Goal: Task Accomplishment & Management: Manage account settings

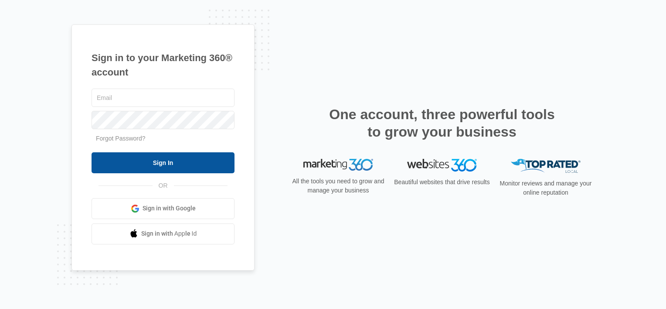
type input "[EMAIL_ADDRESS][DOMAIN_NAME]"
click at [148, 159] on input "Sign In" at bounding box center [163, 162] width 143 height 21
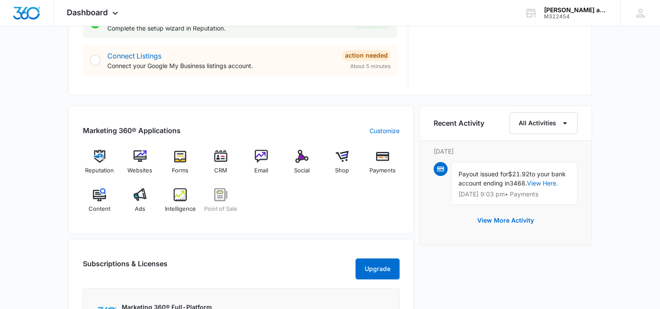
scroll to position [507, 0]
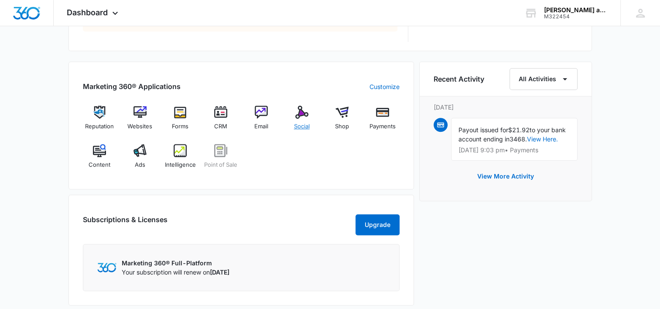
click at [302, 114] on img at bounding box center [301, 112] width 13 height 13
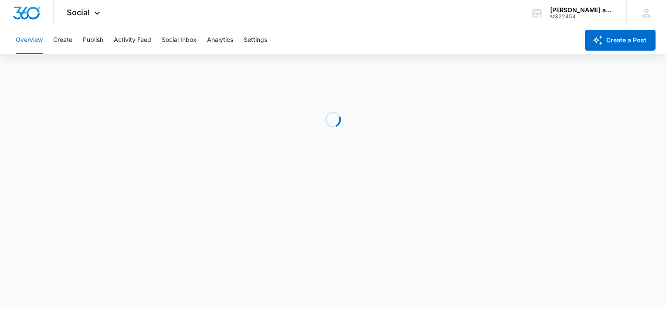
click at [302, 114] on div "Loading" at bounding box center [333, 119] width 666 height 131
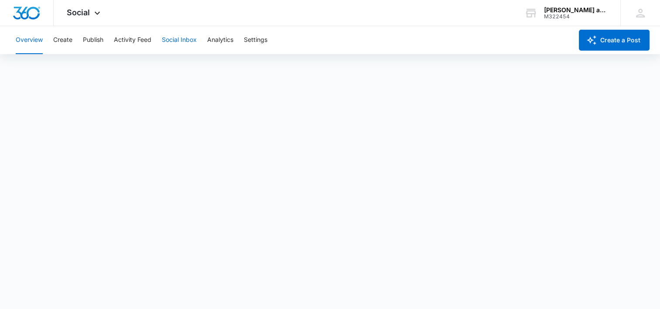
click at [184, 40] on button "Social Inbox" at bounding box center [179, 40] width 35 height 28
click at [138, 37] on button "Activity Feed" at bounding box center [132, 40] width 37 height 28
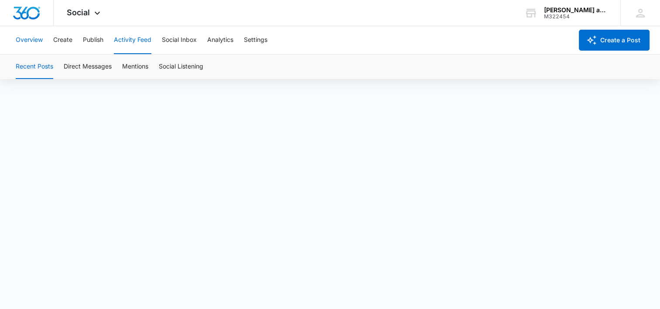
click at [38, 38] on button "Overview" at bounding box center [29, 40] width 27 height 28
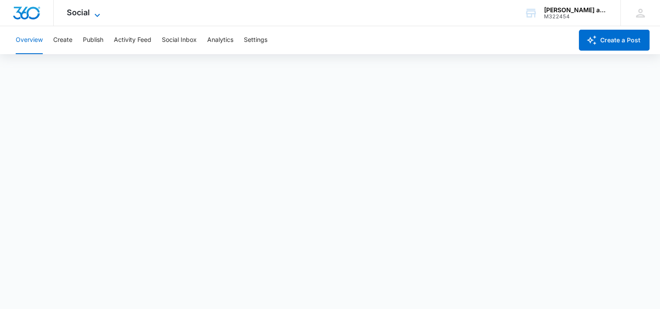
click at [93, 11] on icon at bounding box center [97, 15] width 10 height 10
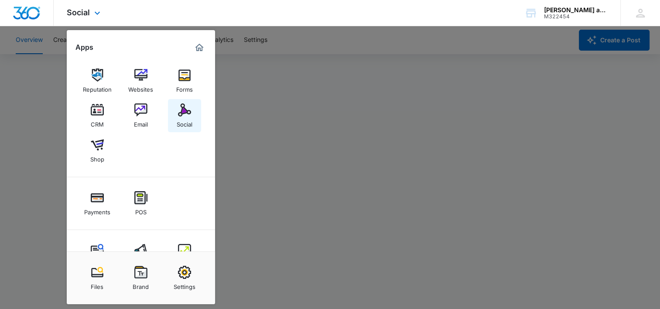
click at [187, 117] on div "Social" at bounding box center [185, 121] width 16 height 11
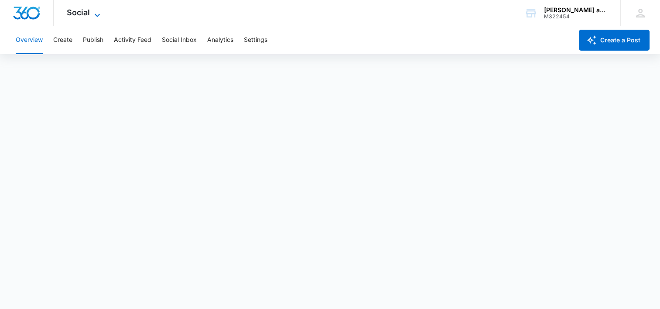
click at [96, 14] on icon at bounding box center [97, 15] width 10 height 10
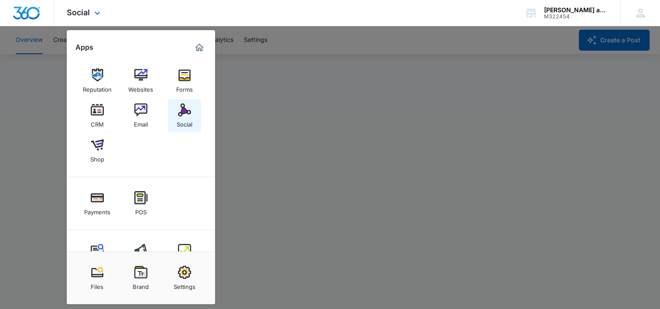
click at [184, 112] on img at bounding box center [184, 109] width 13 height 13
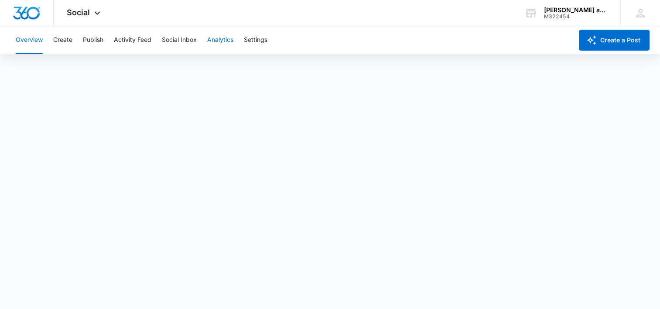
scroll to position [2, 0]
click at [565, 10] on div "Emma and Chloe Books" at bounding box center [576, 10] width 64 height 7
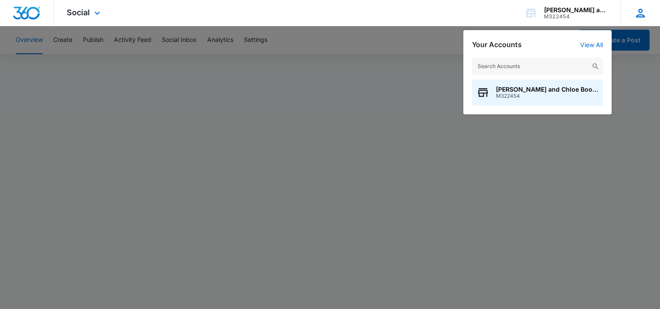
click at [636, 10] on icon at bounding box center [640, 13] width 13 height 13
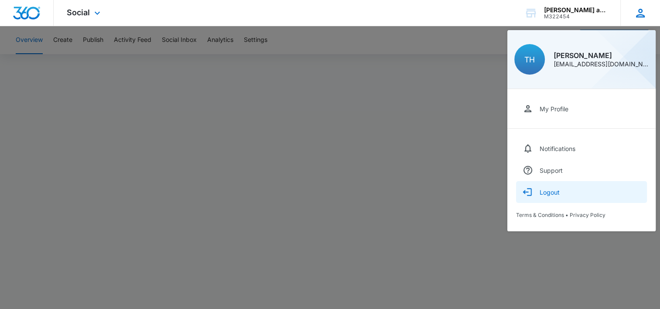
click at [553, 194] on div "Logout" at bounding box center [549, 191] width 20 height 7
